Goal: Complete application form

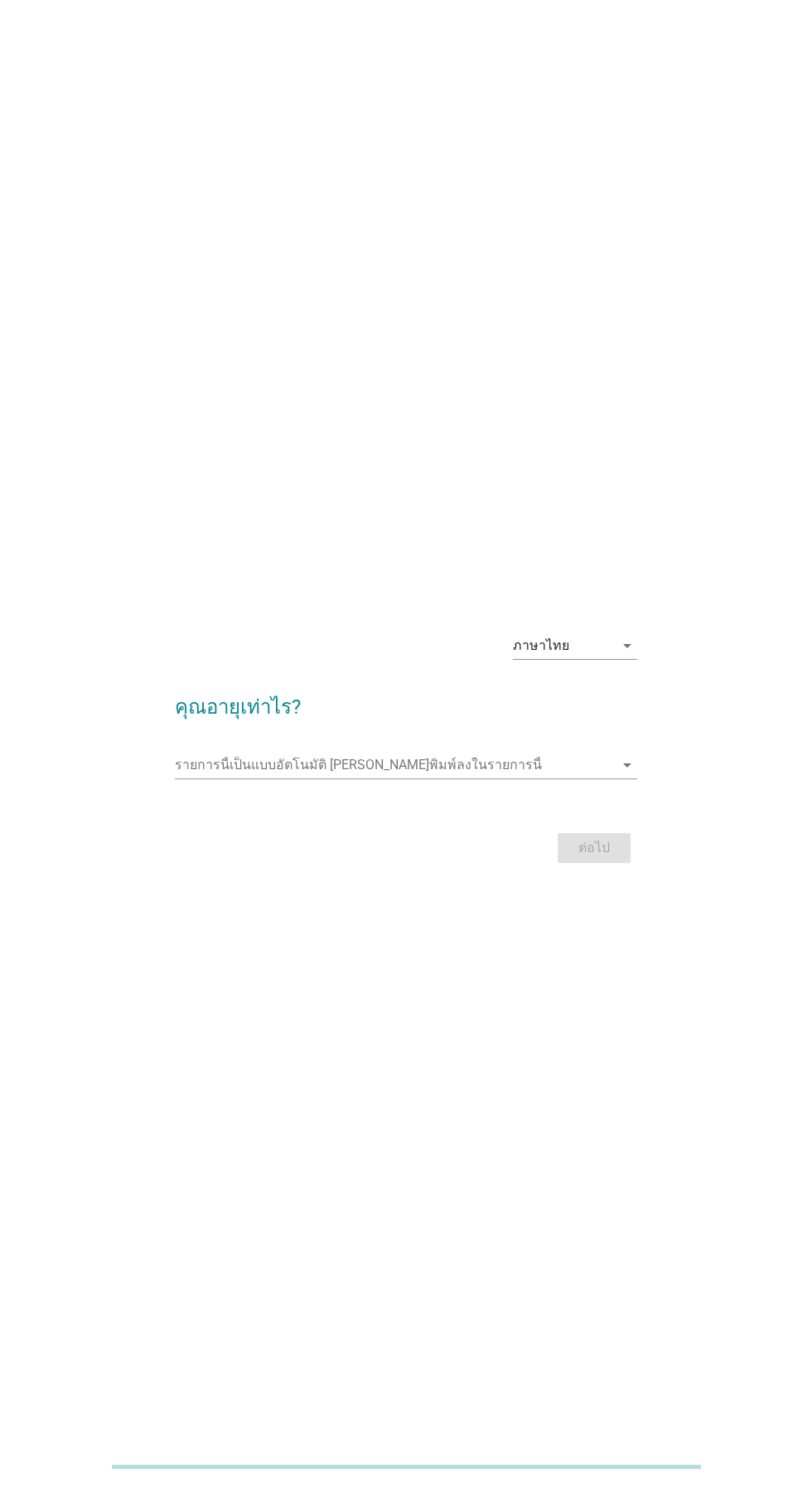
click at [263, 778] on input "รายการนี้เป็นแบบอัตโนมัติ คุณสามารถพิมพ์ลงในรายการนี้" at bounding box center [394, 764] width 438 height 27
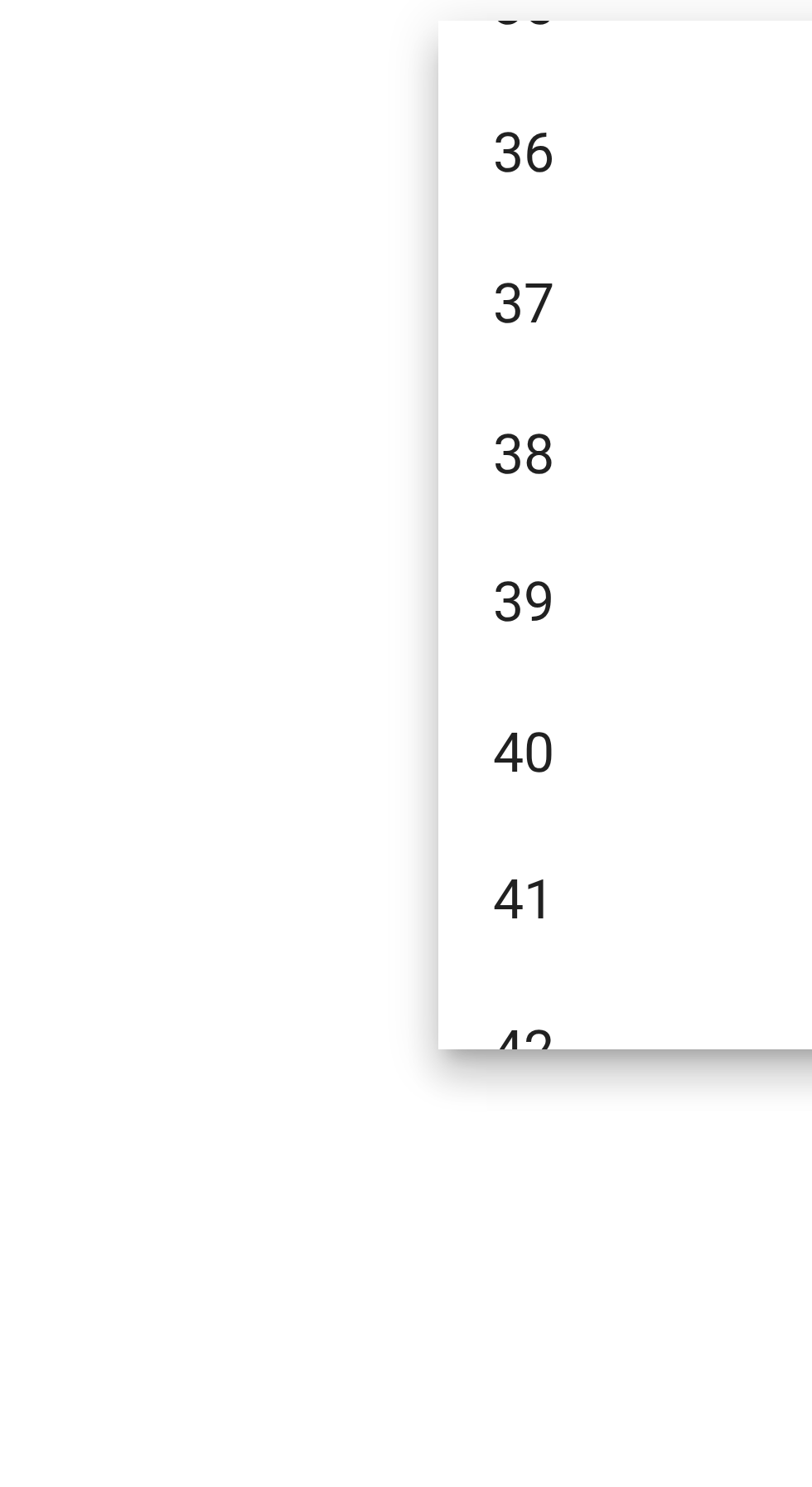
scroll to position [644, 0]
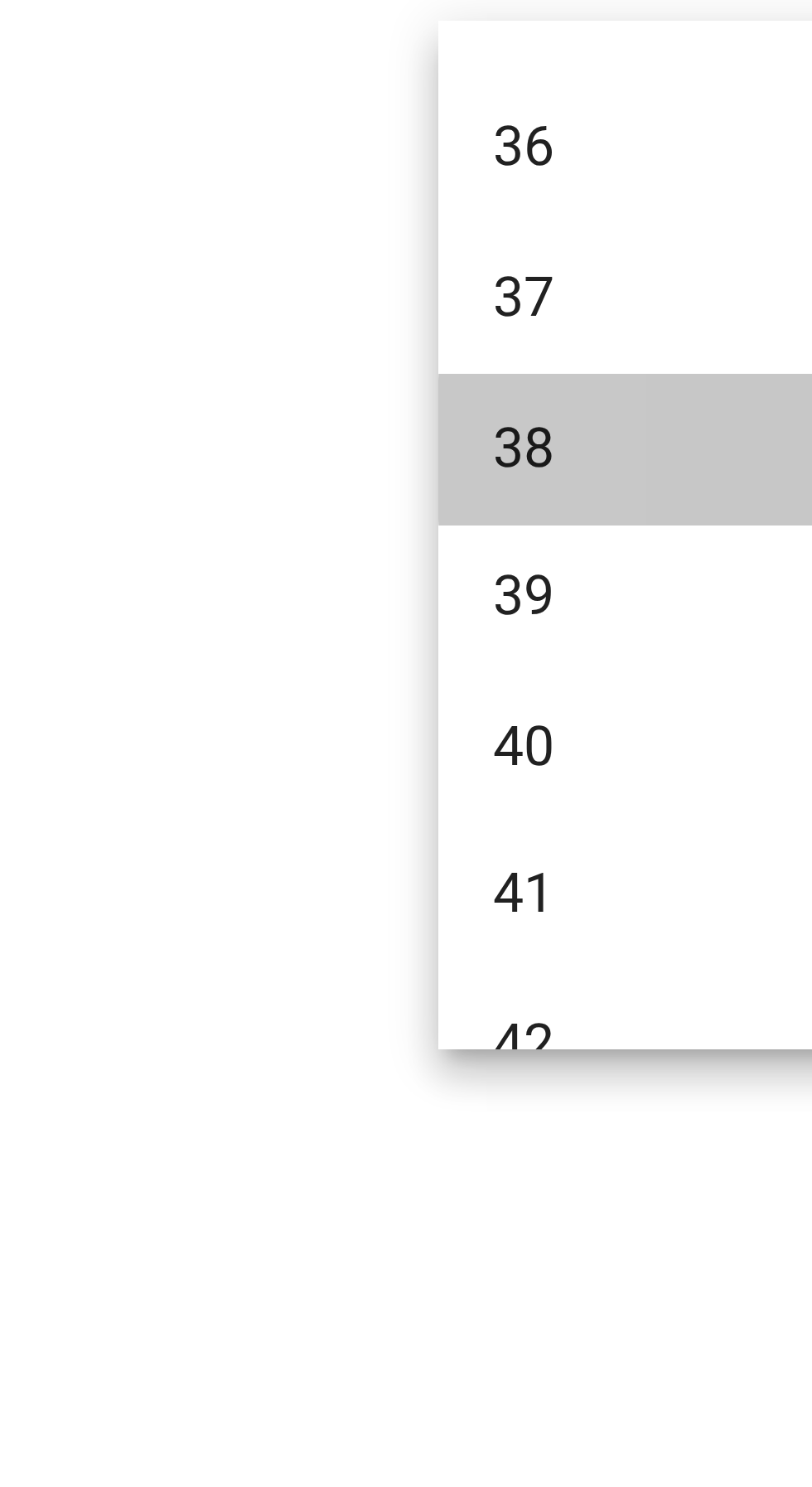
click at [198, 952] on div "38" at bounding box center [387, 951] width 399 height 19
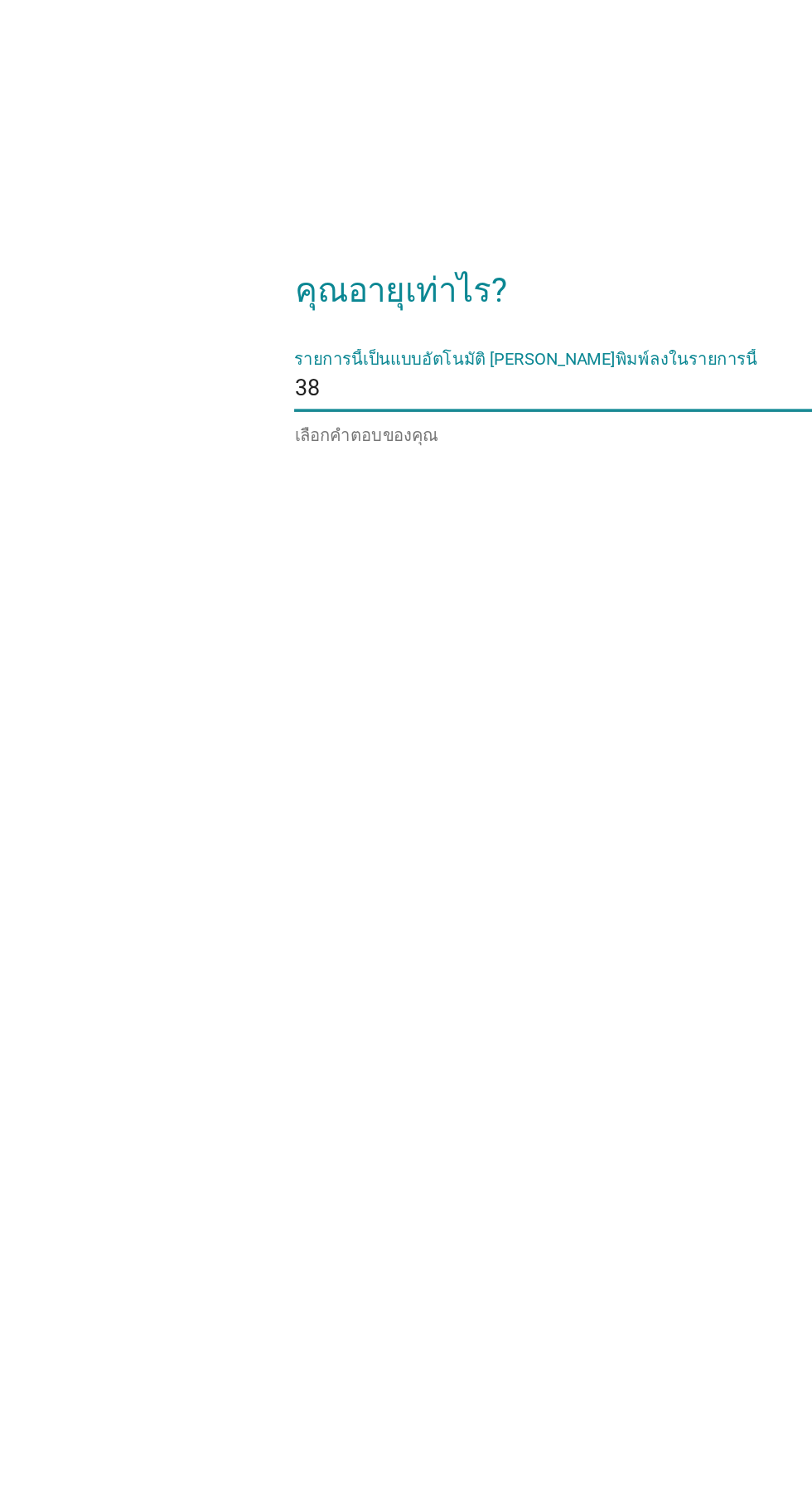
scroll to position [182, 0]
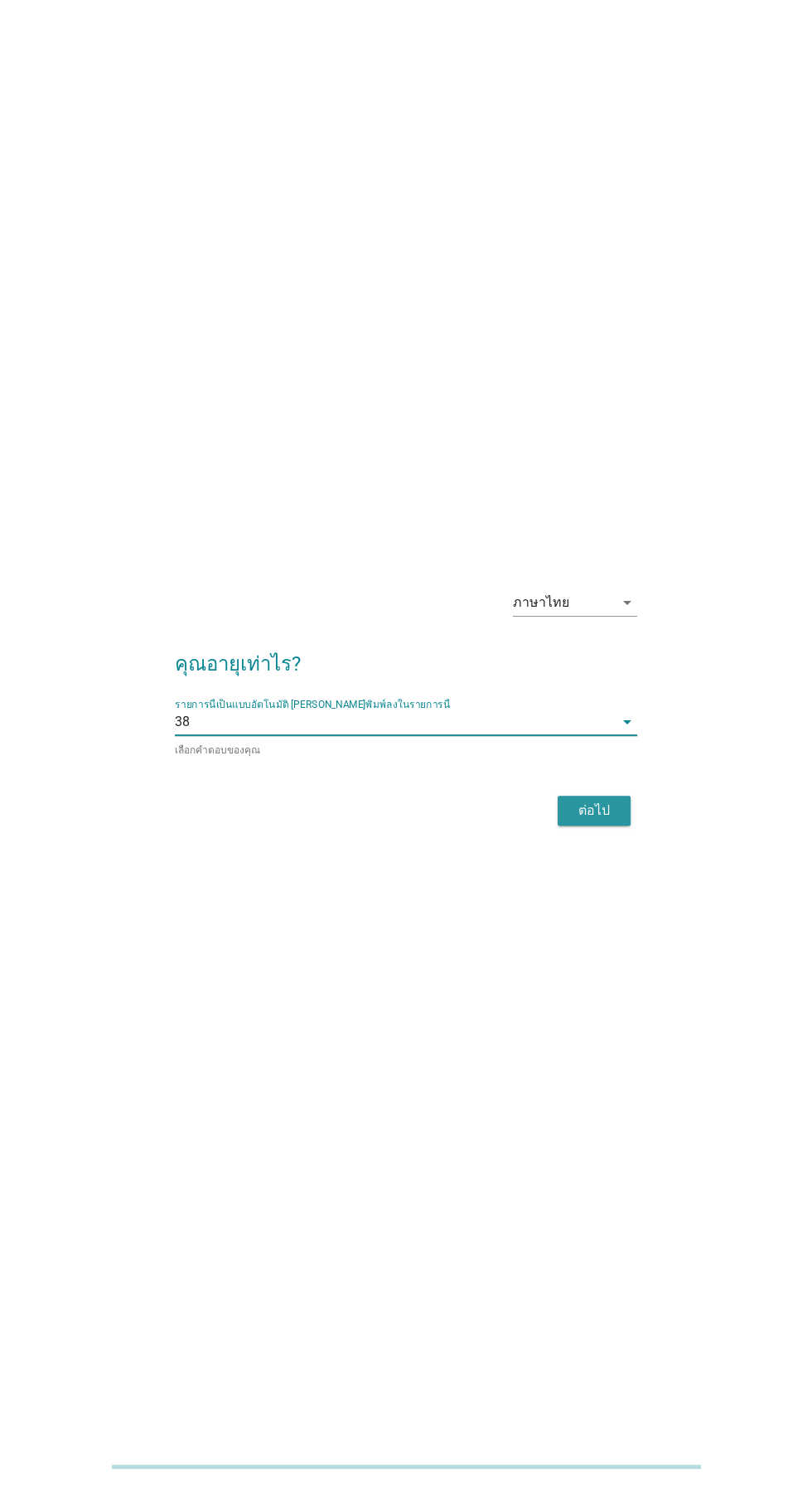
click at [598, 800] on div "ต่อไป" at bounding box center [594, 810] width 46 height 19
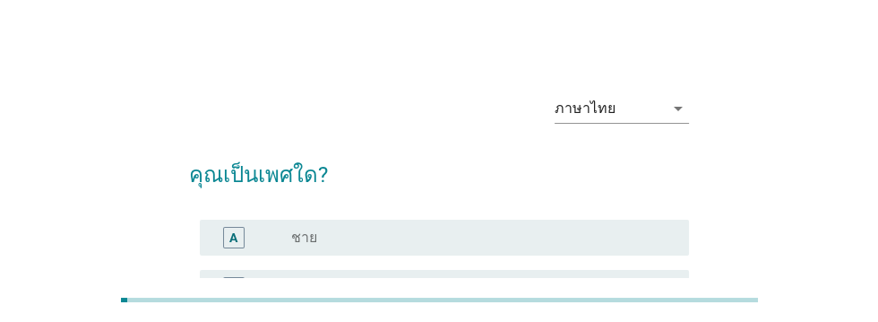
scroll to position [5, 0]
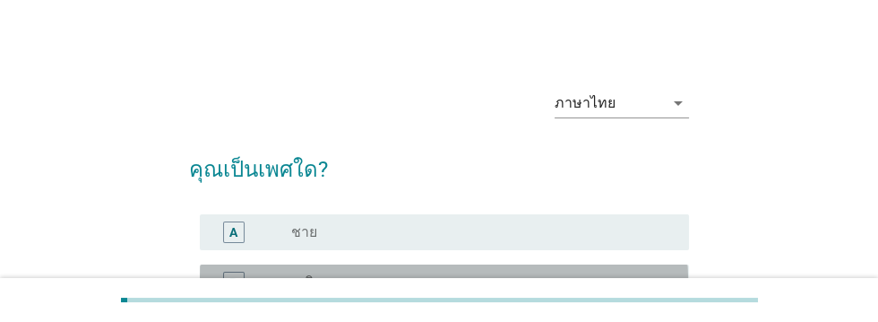
click at [240, 286] on div "B" at bounding box center [233, 281] width 21 height 21
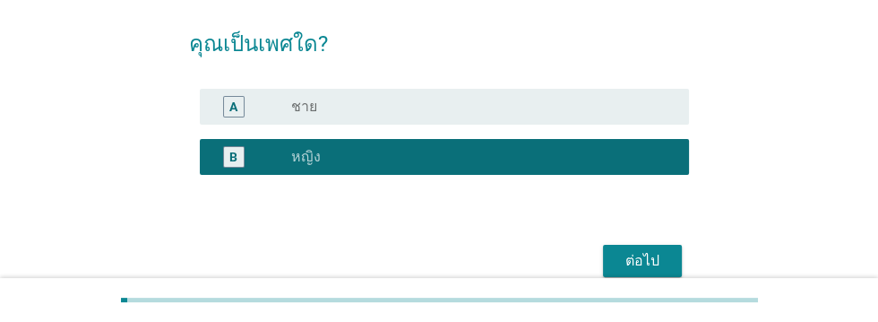
scroll to position [136, 0]
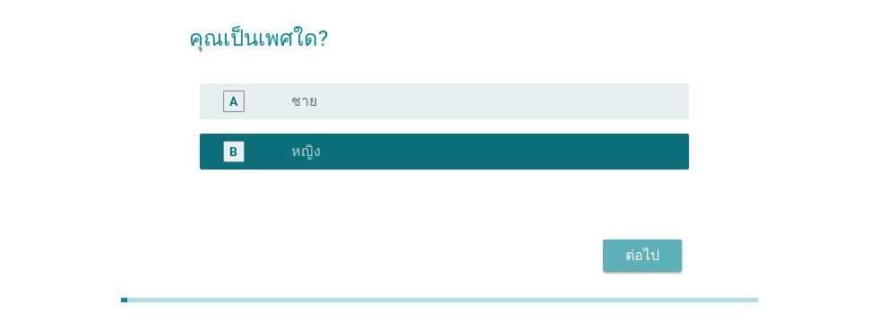
click at [635, 263] on div "ต่อไป" at bounding box center [642, 255] width 50 height 21
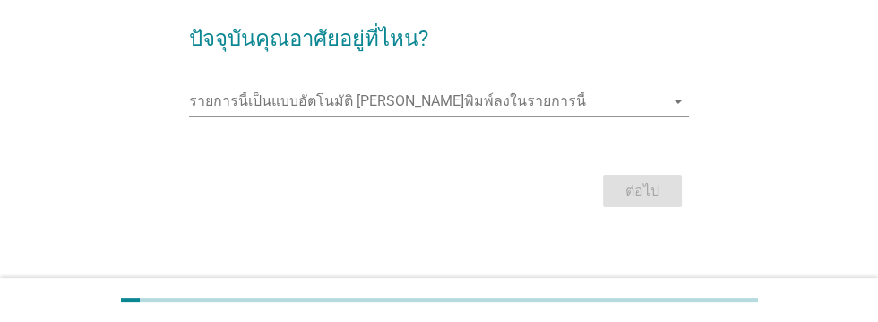
scroll to position [0, 0]
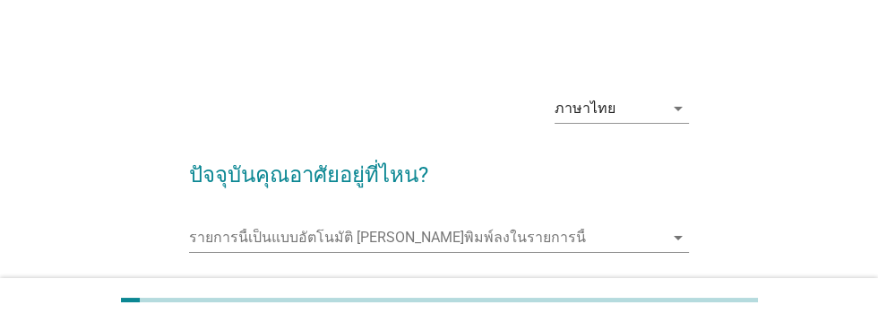
click at [219, 233] on input "รายการนี้เป็นแบบอัตโนมัติ คุณสามารถพิมพ์ลงในรายการนี้" at bounding box center [426, 237] width 474 height 29
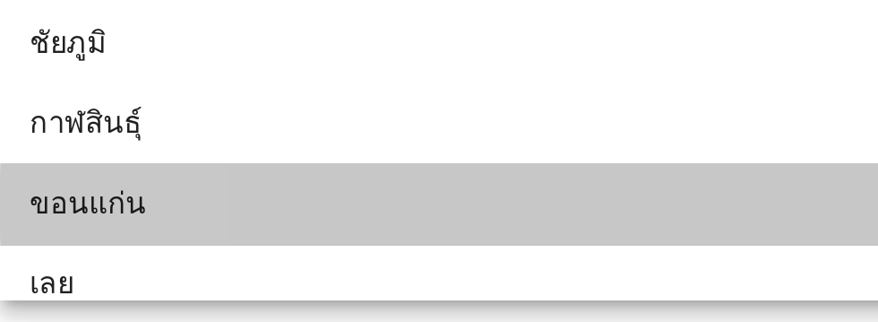
click at [235, 266] on div "ขอนแก่น" at bounding box center [418, 263] width 431 height 21
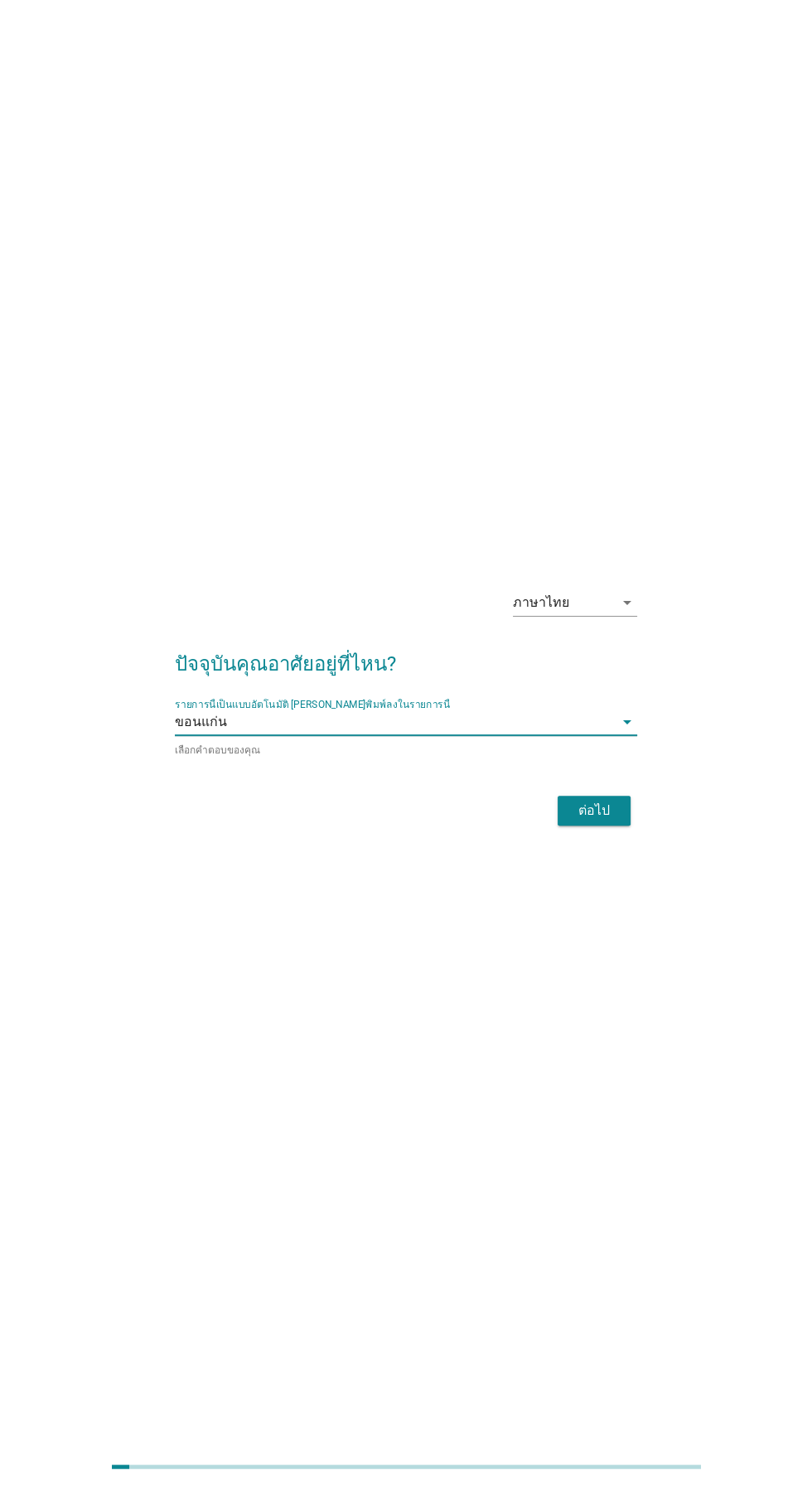
scroll to position [59, 0]
click at [588, 821] on div "ต่อไป" at bounding box center [594, 810] width 46 height 19
